Goal: Browse casually

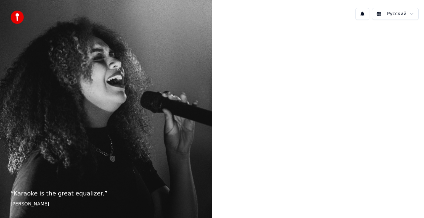
click at [92, 159] on div "“ Karaoke is the great equalizer. ” Aisha Tyler" at bounding box center [106, 109] width 212 height 218
click at [16, 17] on img at bounding box center [17, 17] width 13 height 13
click at [119, 70] on div "“ Karaoke is the great equalizer. ” Aisha Tyler" at bounding box center [106, 109] width 212 height 218
click at [414, 14] on html "“ Karaoke is the great equalizer. ” Aisha Tyler Русский" at bounding box center [212, 109] width 424 height 218
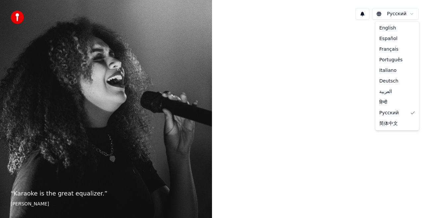
click at [414, 14] on html "“ Karaoke is the great equalizer. ” Aisha Tyler Русский English Español Françai…" at bounding box center [212, 109] width 424 height 218
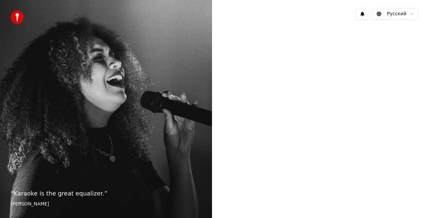
click at [10, 203] on div "“ Karaoke is the great equalizer. ” Aisha Tyler" at bounding box center [106, 109] width 212 height 218
drag, startPoint x: 3, startPoint y: 2, endPoint x: 364, endPoint y: 15, distance: 361.2
click at [364, 15] on button at bounding box center [362, 14] width 14 height 12
click at [15, 190] on p "“ Karaoke is the great equalizer. ”" at bounding box center [106, 193] width 191 height 9
drag, startPoint x: 17, startPoint y: 193, endPoint x: 95, endPoint y: 198, distance: 78.3
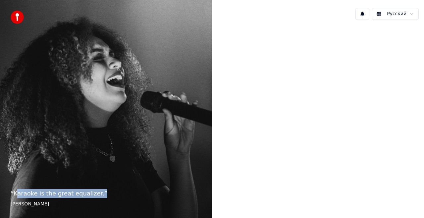
click at [95, 198] on p "“ Karaoke is the great equalizer. ”" at bounding box center [106, 193] width 191 height 9
click at [97, 178] on div "“ Karaoke is the great equalizer. ” Aisha Tyler" at bounding box center [106, 109] width 212 height 218
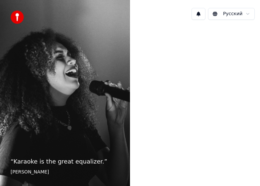
click at [19, 16] on img at bounding box center [17, 17] width 13 height 13
click at [132, 61] on div at bounding box center [195, 92] width 130 height 135
